Goal: Information Seeking & Learning: Learn about a topic

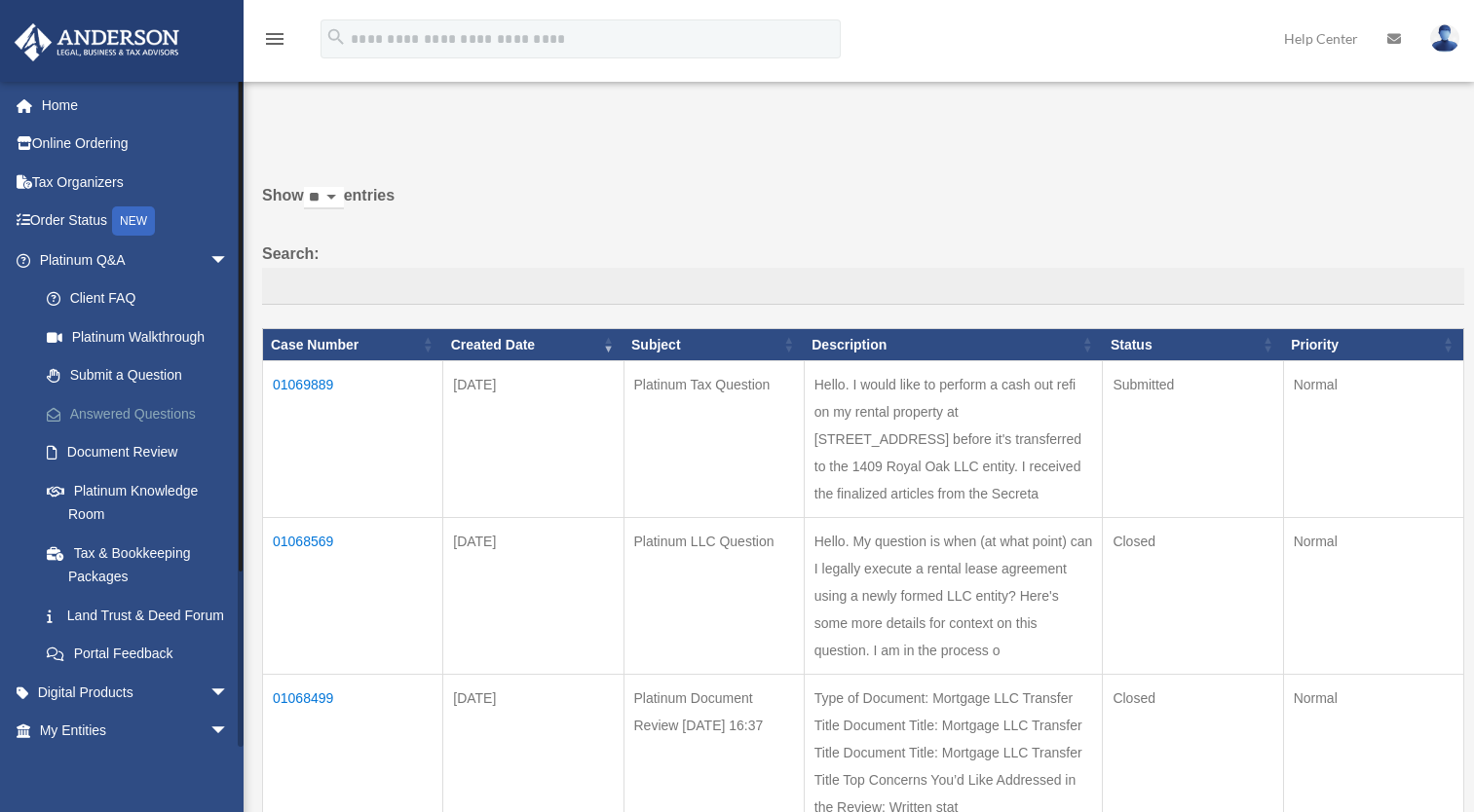
scroll to position [73, 0]
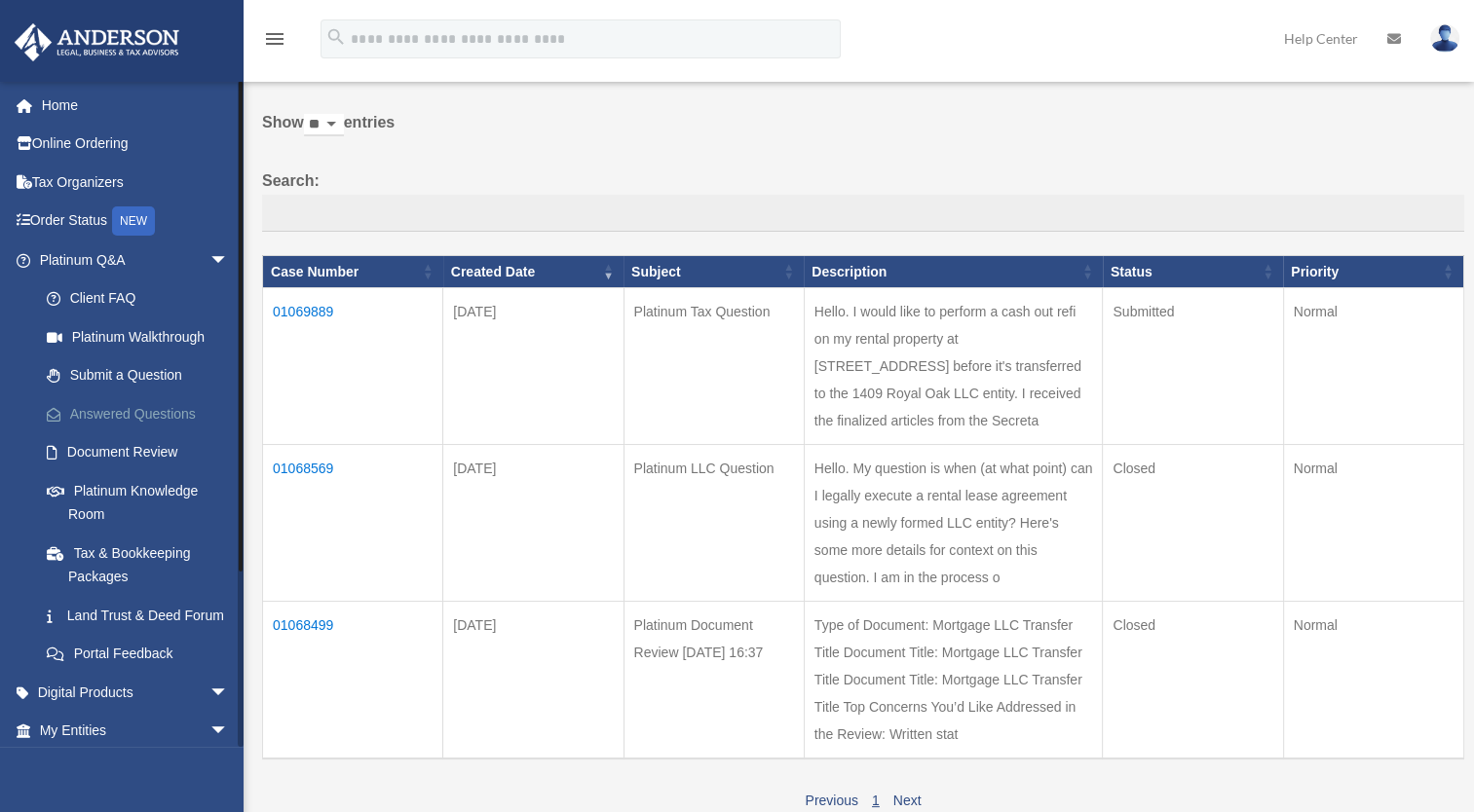
click at [110, 403] on link "Answered Questions" at bounding box center [143, 413] width 231 height 38
